Goal: Information Seeking & Learning: Learn about a topic

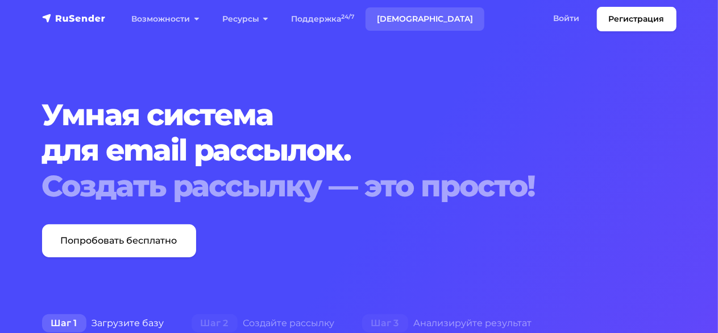
click at [477, 14] on link "[DEMOGRAPHIC_DATA]" at bounding box center [425, 18] width 119 height 23
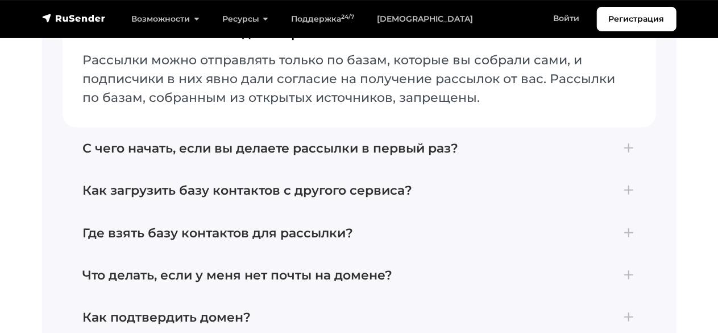
scroll to position [2662, 0]
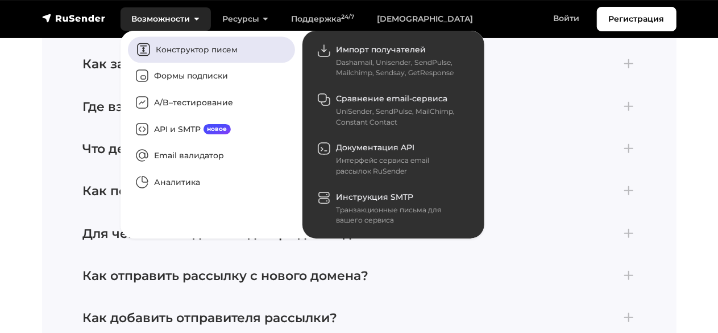
click at [217, 63] on link "Конструктор писем" at bounding box center [211, 49] width 167 height 26
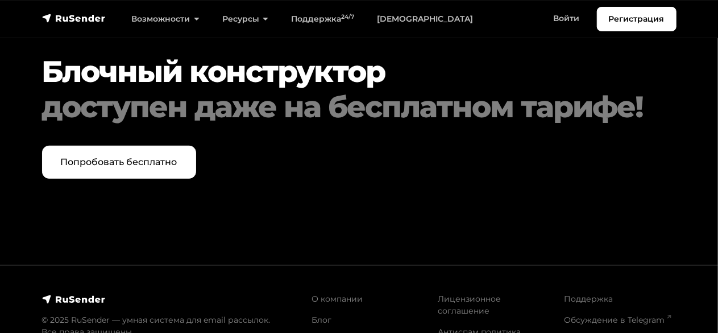
scroll to position [4369, 0]
